Goal: Information Seeking & Learning: Learn about a topic

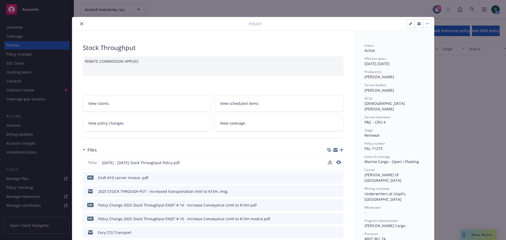
scroll to position [895, 0]
click at [336, 163] on icon "preview file" at bounding box center [338, 162] width 5 height 4
click at [336, 206] on icon "preview file" at bounding box center [338, 205] width 5 height 4
